Goal: Task Accomplishment & Management: Manage account settings

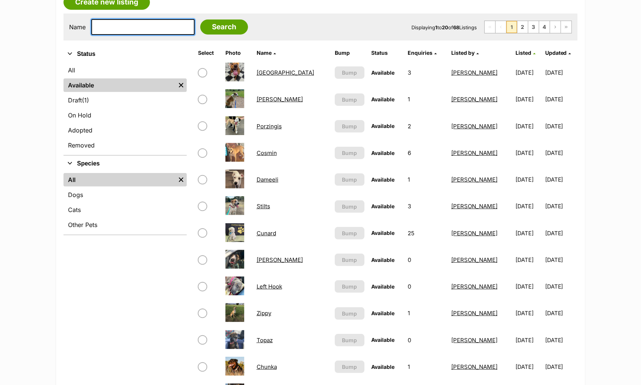
click at [143, 25] on input "text" at bounding box center [142, 27] width 103 height 16
type input "[PERSON_NAME]"
click at [200, 20] on input "Search" at bounding box center [224, 27] width 48 height 15
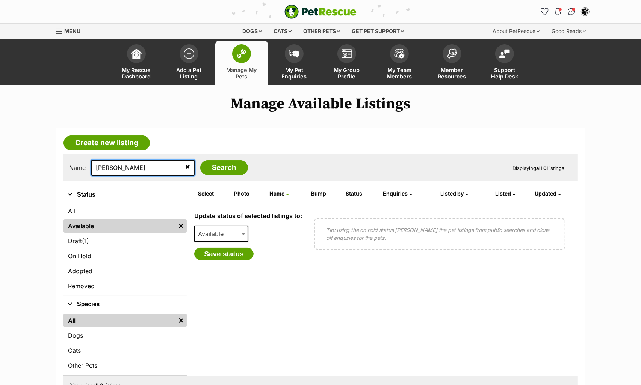
click at [115, 171] on input "[PERSON_NAME]" at bounding box center [142, 168] width 103 height 16
type input "elr"
click at [200, 160] on input "Search" at bounding box center [224, 167] width 48 height 15
click at [115, 168] on input "elr" at bounding box center [142, 168] width 103 height 16
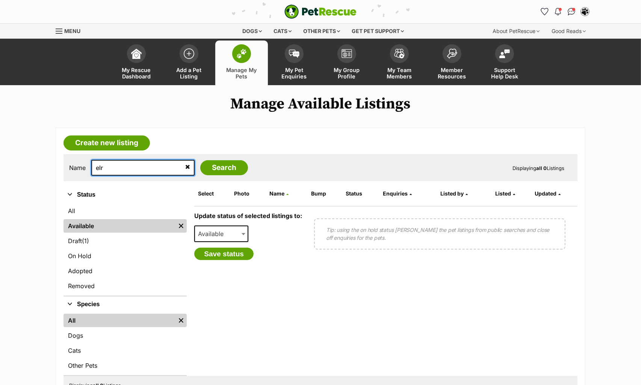
click at [115, 168] on input "elr" at bounding box center [142, 168] width 103 height 16
type input "raf"
click at [200, 160] on input "Search" at bounding box center [224, 167] width 48 height 15
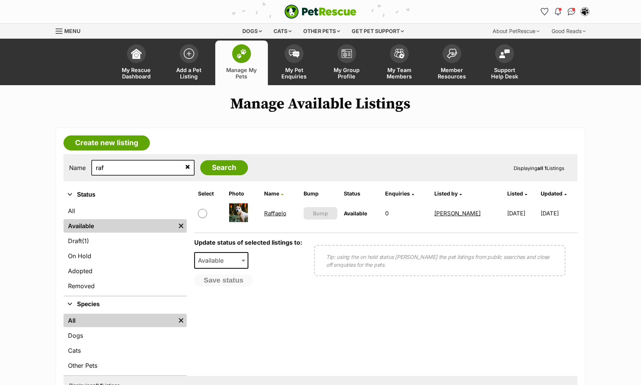
click at [203, 211] on input "checkbox" at bounding box center [202, 213] width 9 height 9
checkbox input "true"
click at [211, 262] on span "Available" at bounding box center [213, 260] width 36 height 11
select select "on_hold"
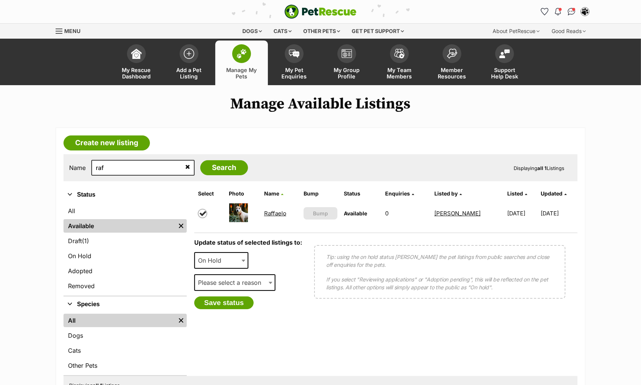
click at [216, 285] on span "Please select a reason" at bounding box center [232, 283] width 74 height 11
select select "reviewing_applications"
click at [216, 297] on button "Save status" at bounding box center [223, 303] width 59 height 13
